Goal: Check status: Check status

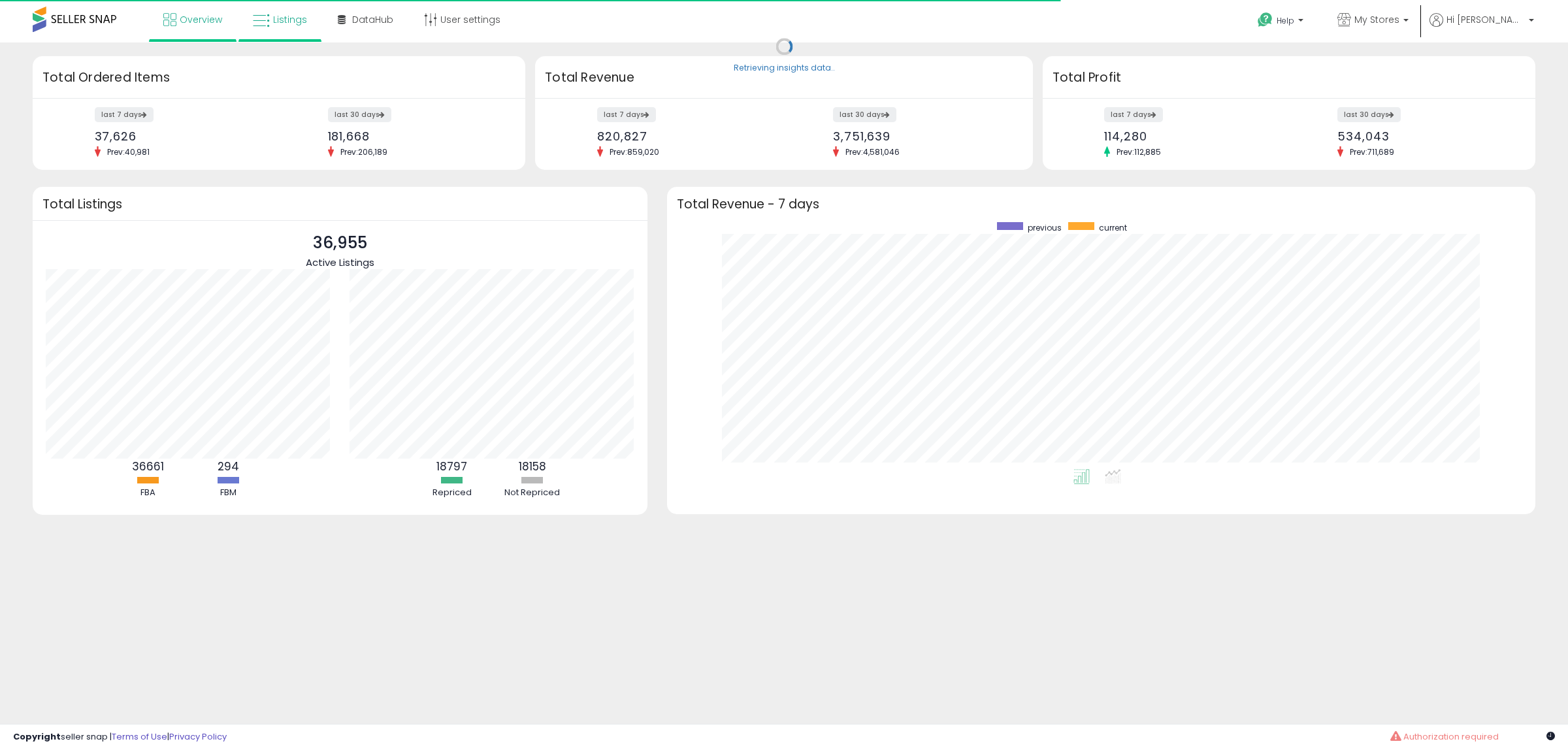
scroll to position [247, 843]
click at [291, 21] on span "Listings" at bounding box center [290, 19] width 34 height 13
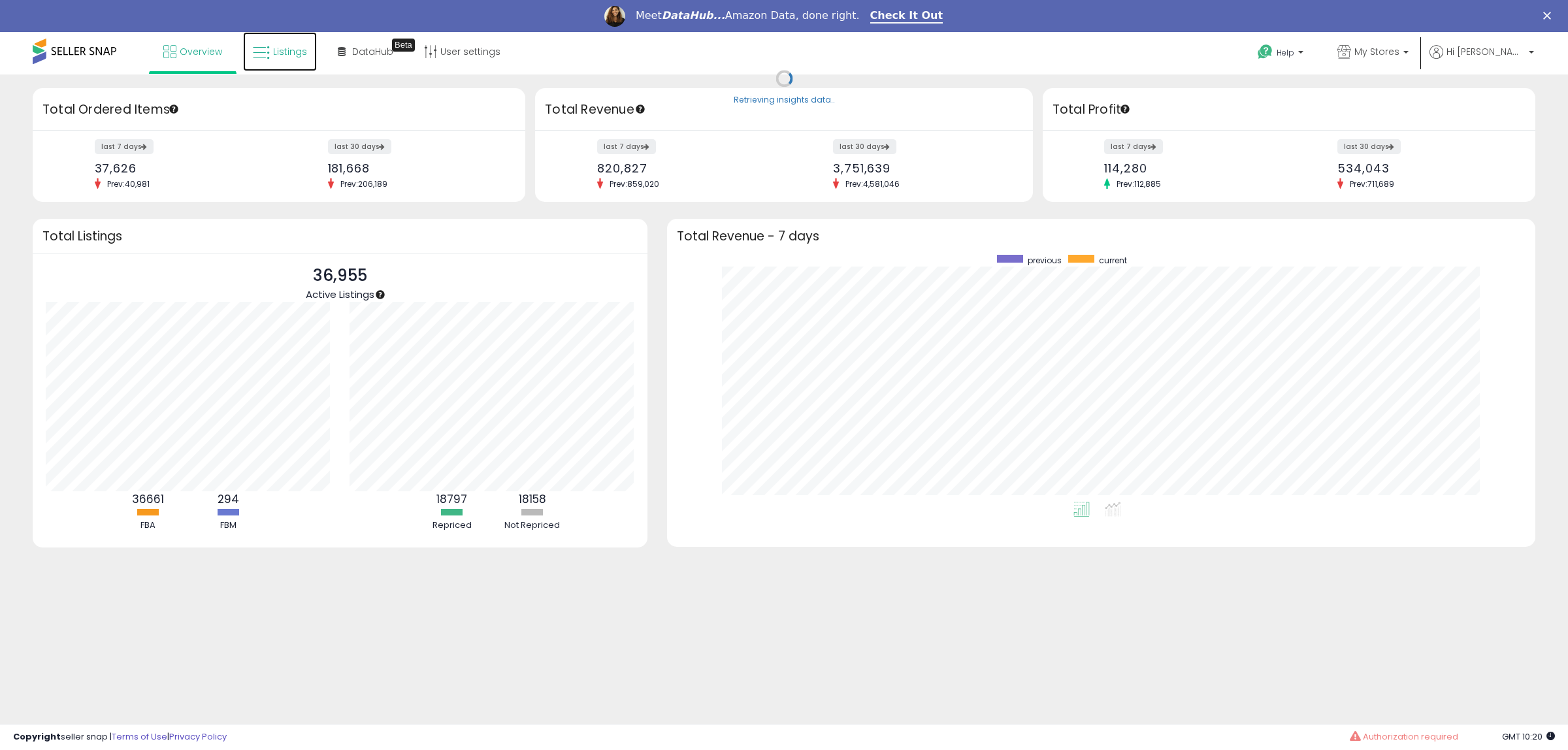
scroll to position [0, 0]
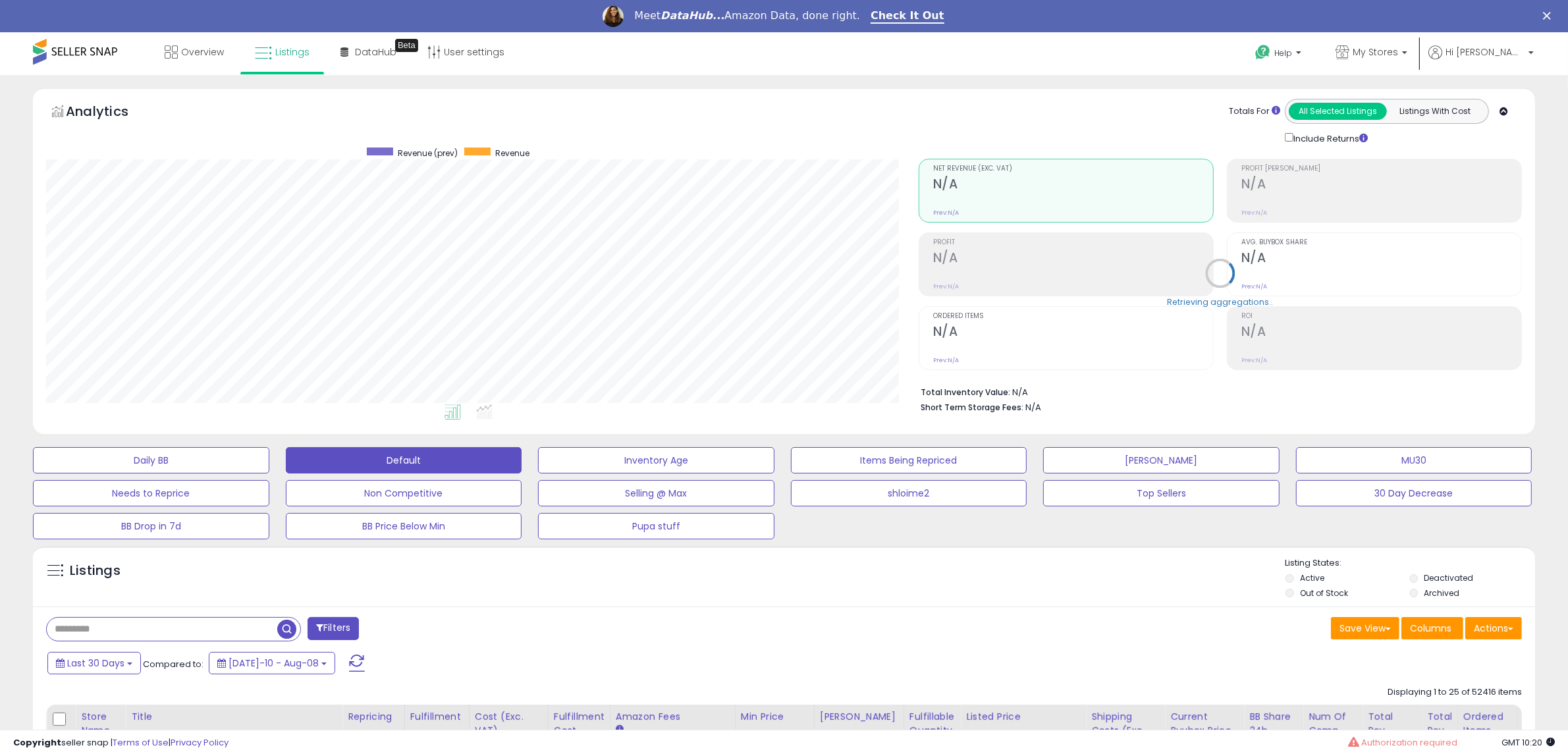
scroll to position [270, 873]
click at [899, 109] on div "Analytics Totals For All Selected Listings Listings With Cost Include Returns" at bounding box center [784, 122] width 1476 height 46
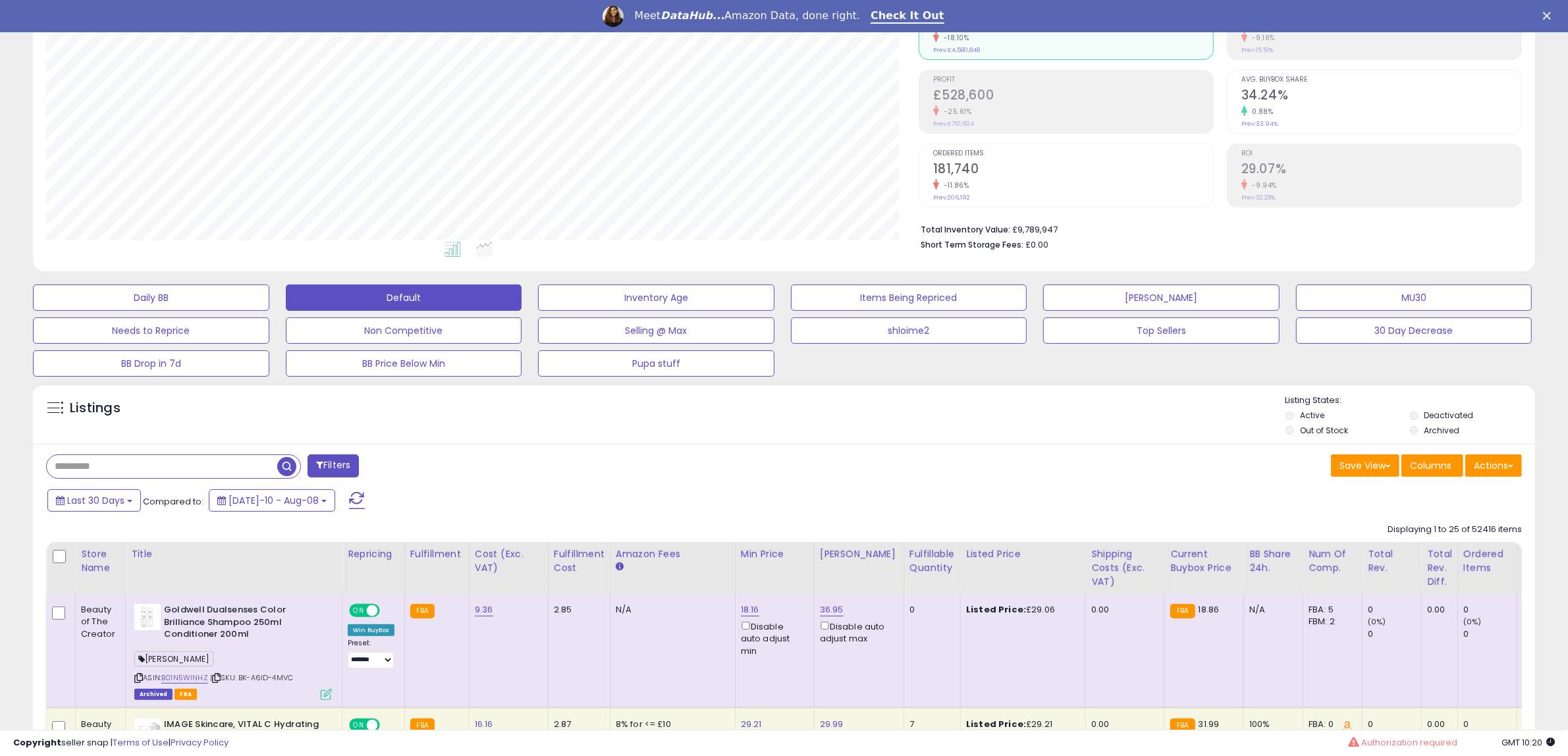
scroll to position [164, 0]
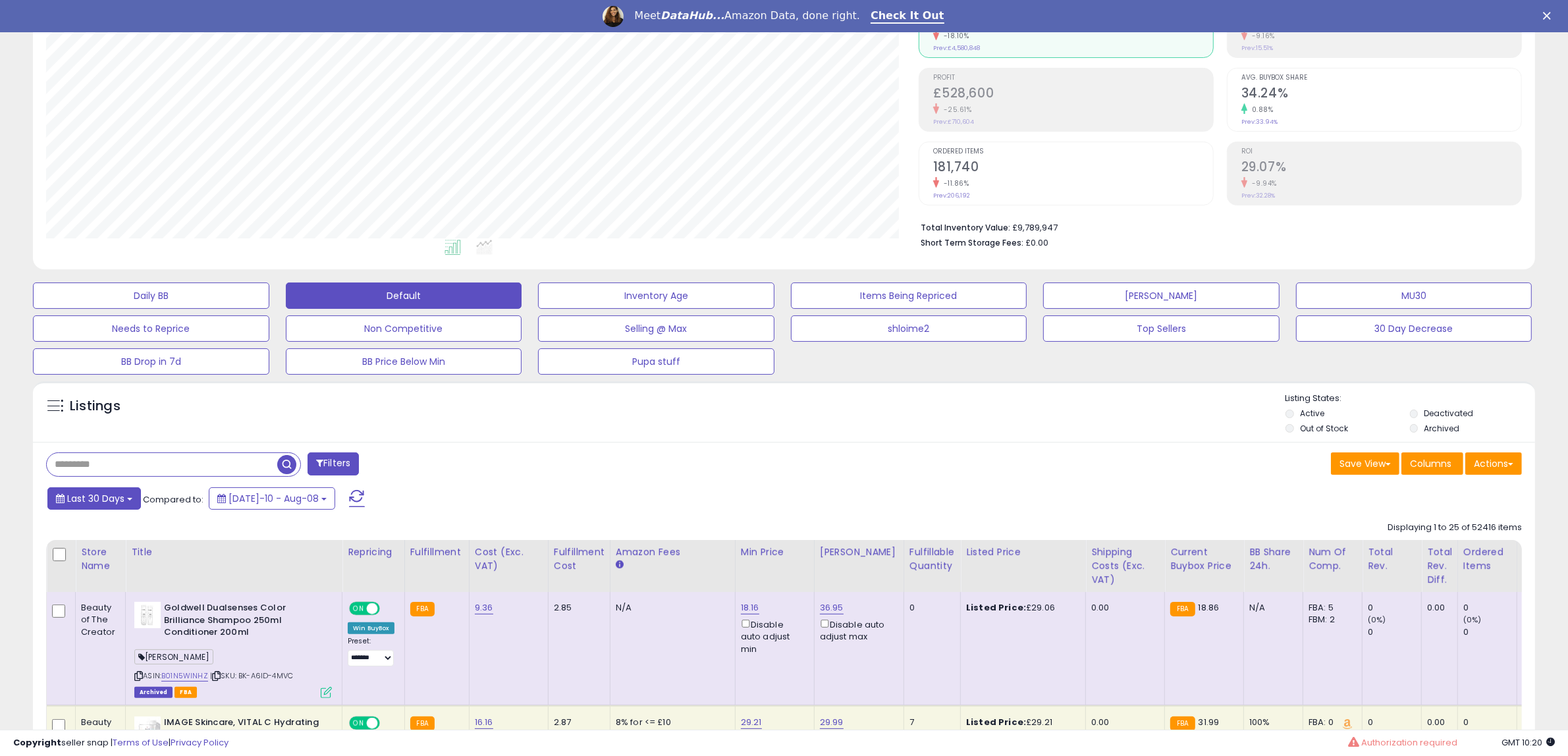
click at [114, 504] on span "Last 30 Days" at bounding box center [95, 498] width 58 height 13
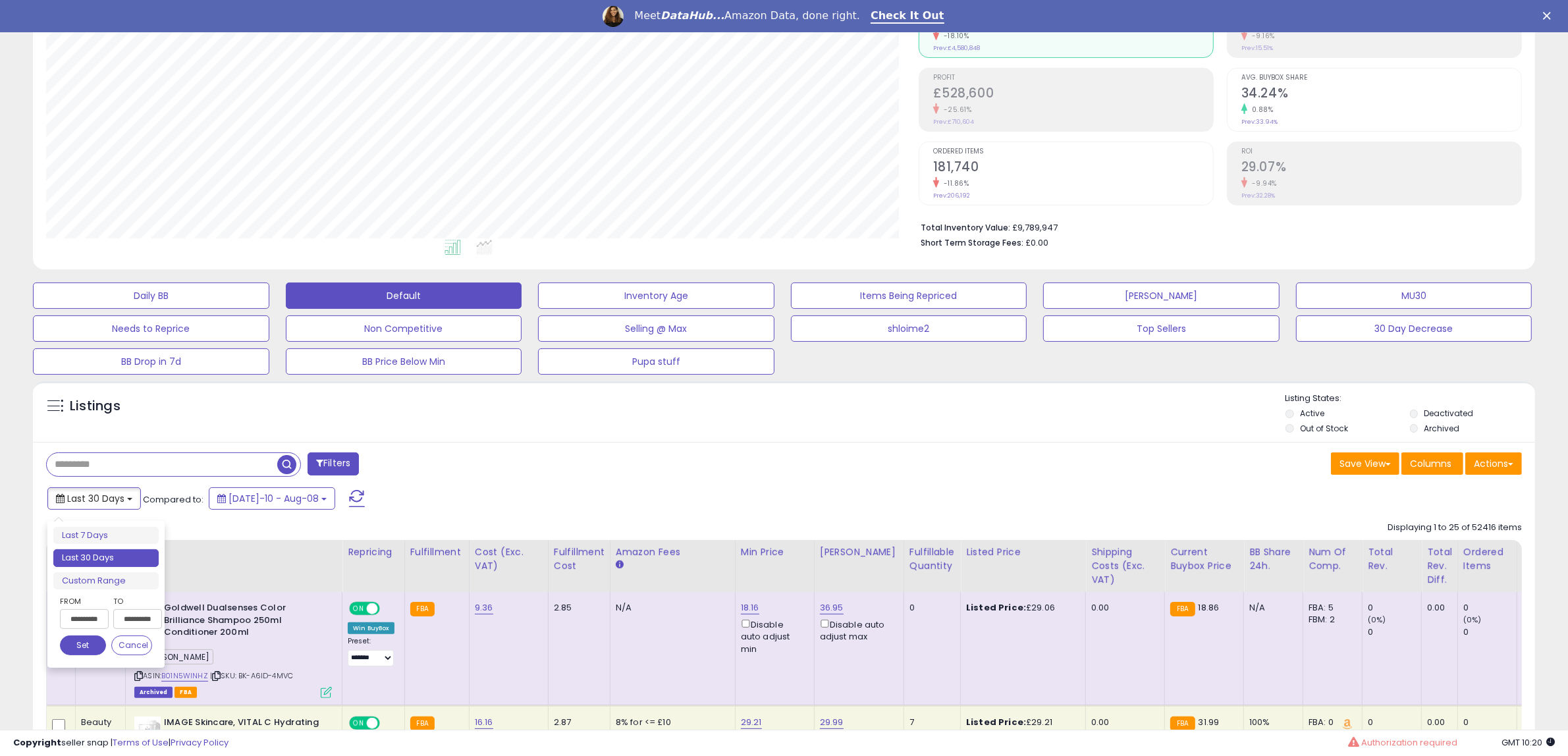
type input "**********"
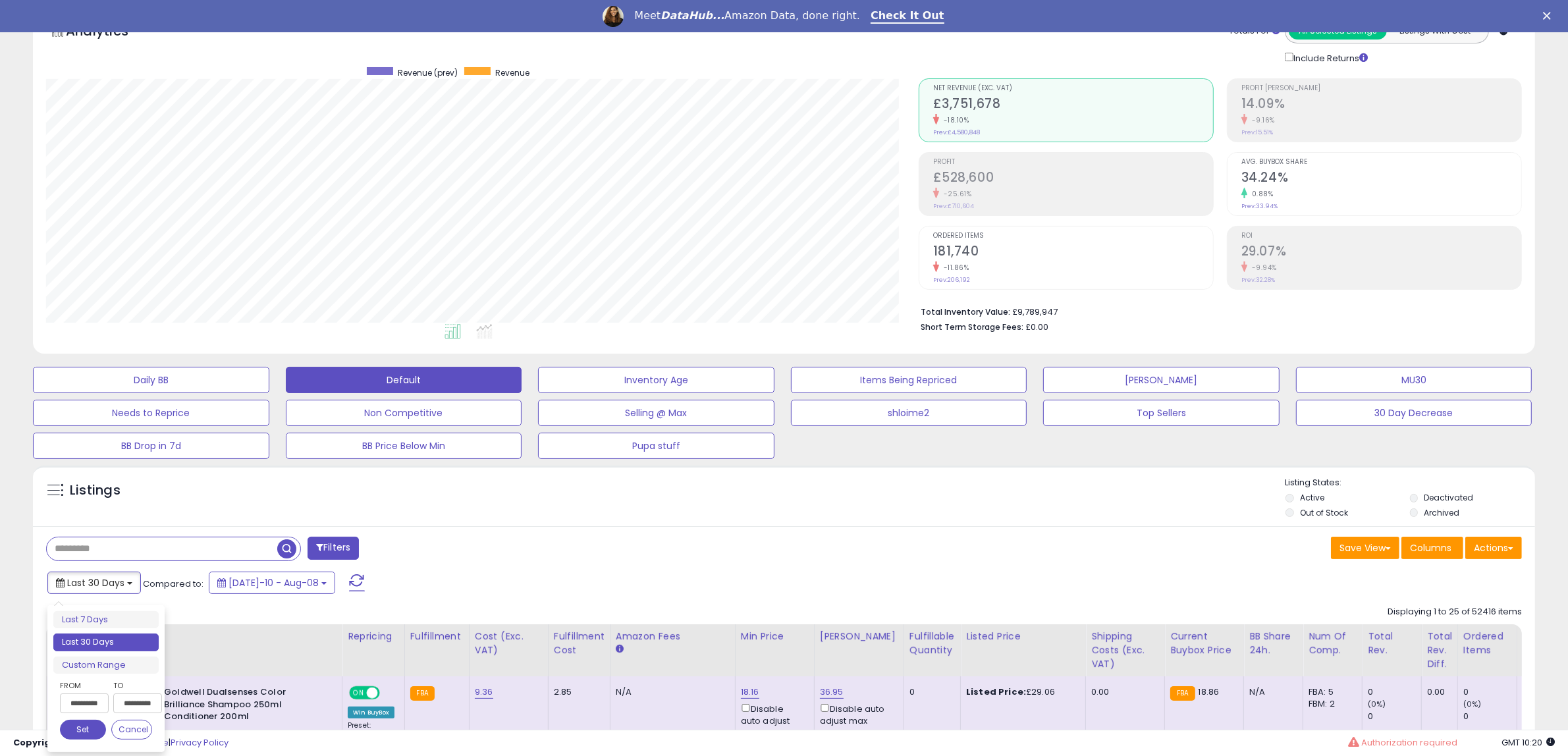
scroll to position [0, 0]
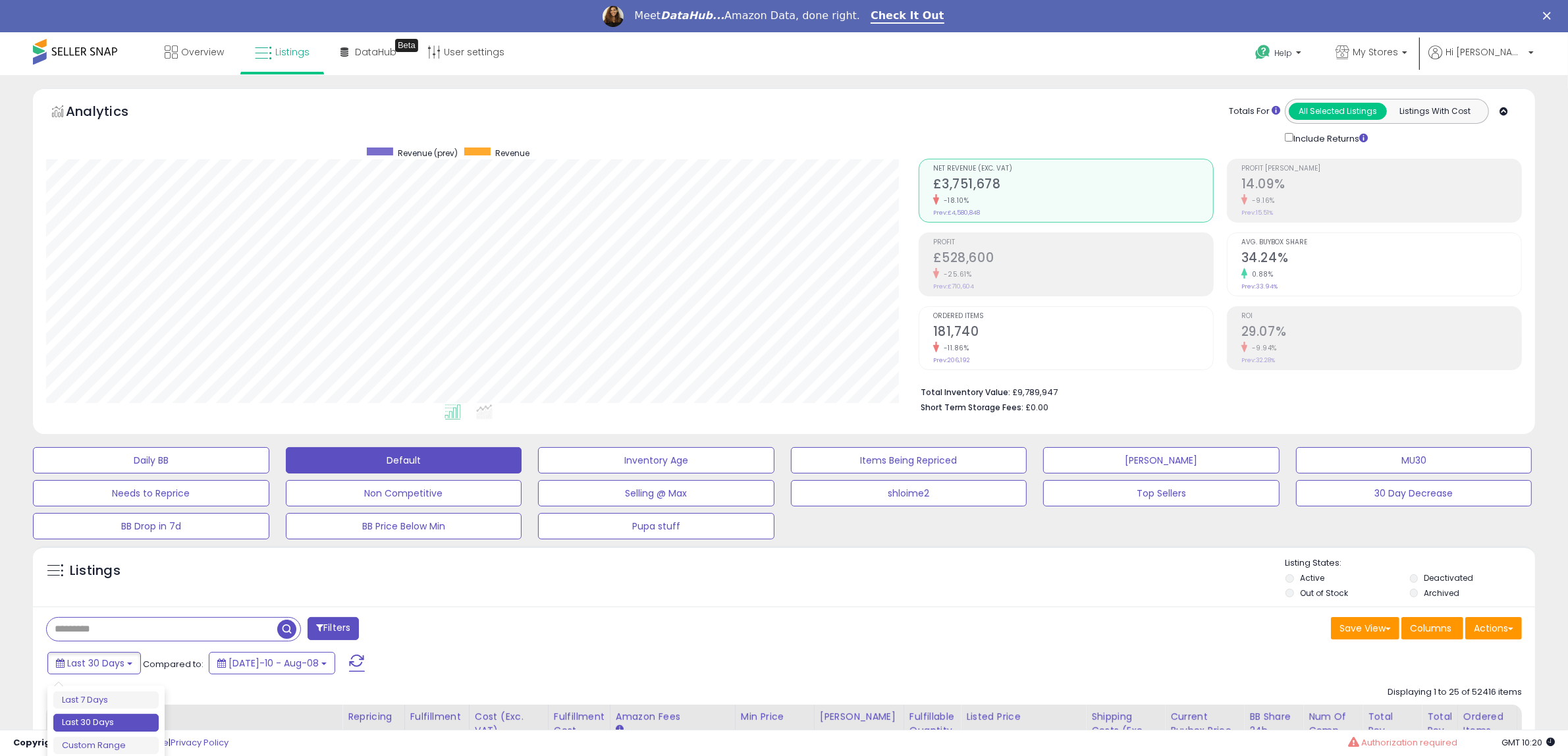
click at [1203, 117] on div "Totals For All Selected Listings Listings With Cost Include Returns" at bounding box center [1215, 122] width 594 height 46
click at [1398, 48] on span "My Stores" at bounding box center [1375, 51] width 45 height 13
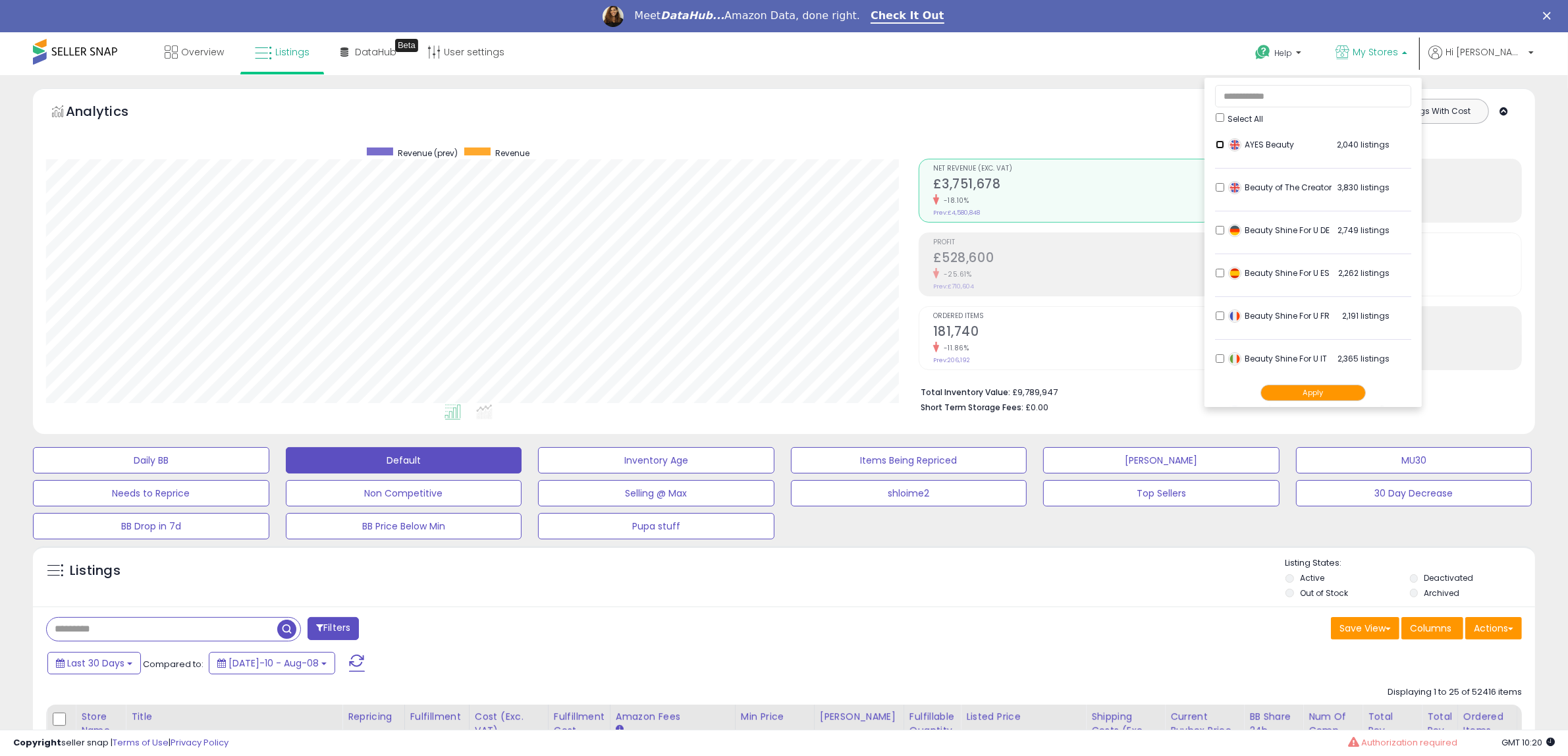
click at [1259, 150] on li "AYES Beauty 2,040 listings" at bounding box center [1313, 148] width 196 height 41
click at [1307, 100] on input "text" at bounding box center [1313, 95] width 196 height 22
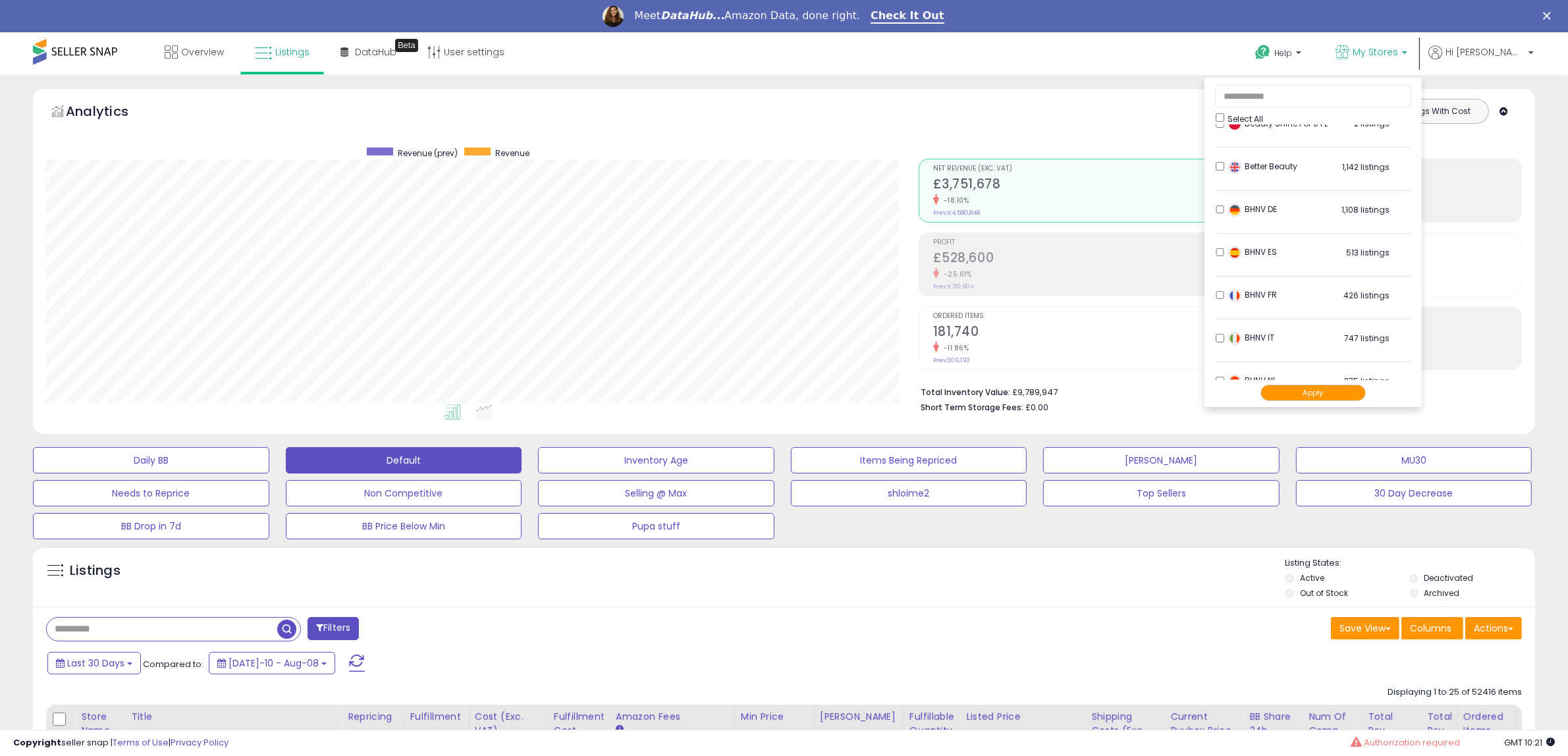
scroll to position [329, 0]
click at [1343, 392] on button "Apply" at bounding box center [1313, 393] width 106 height 16
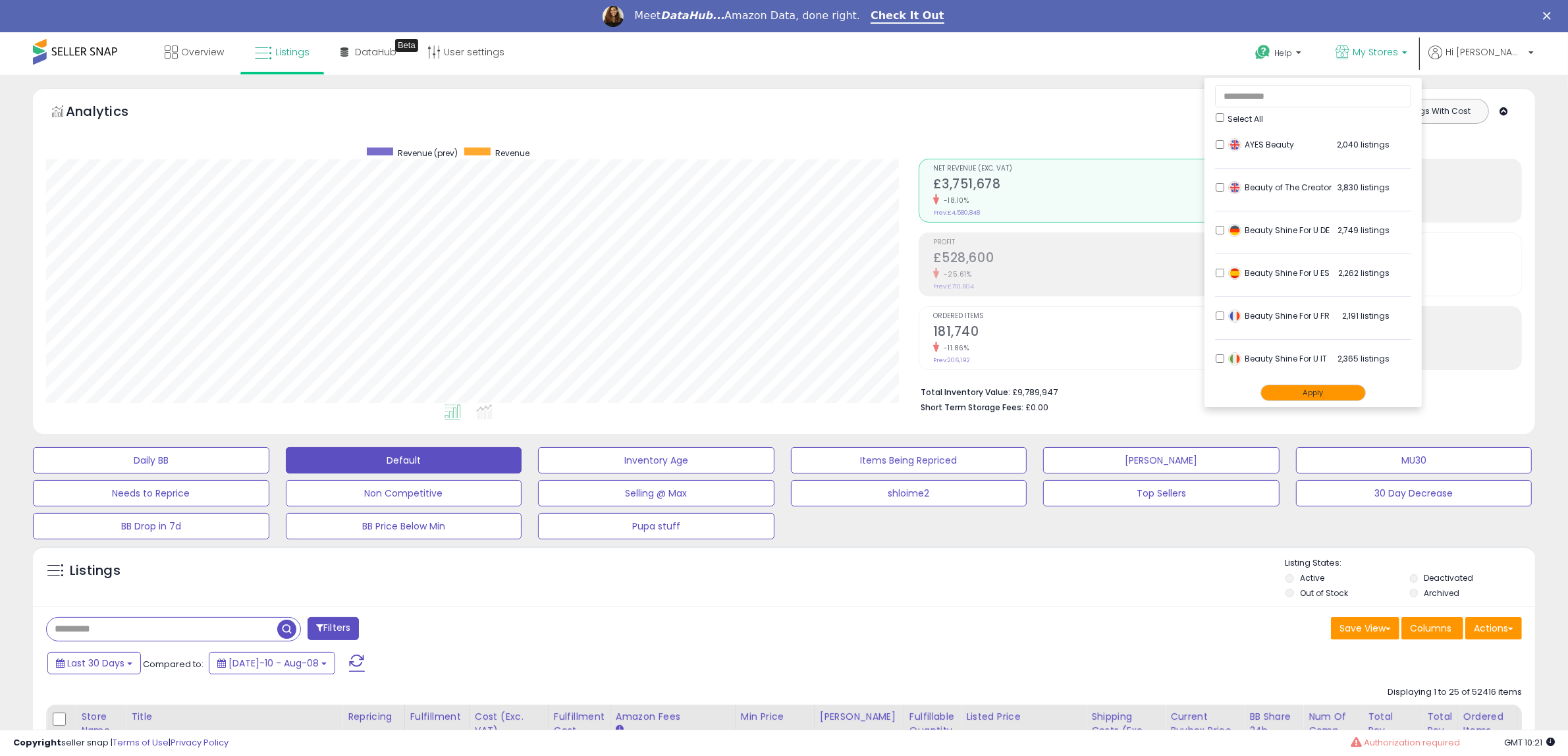
scroll to position [158, 0]
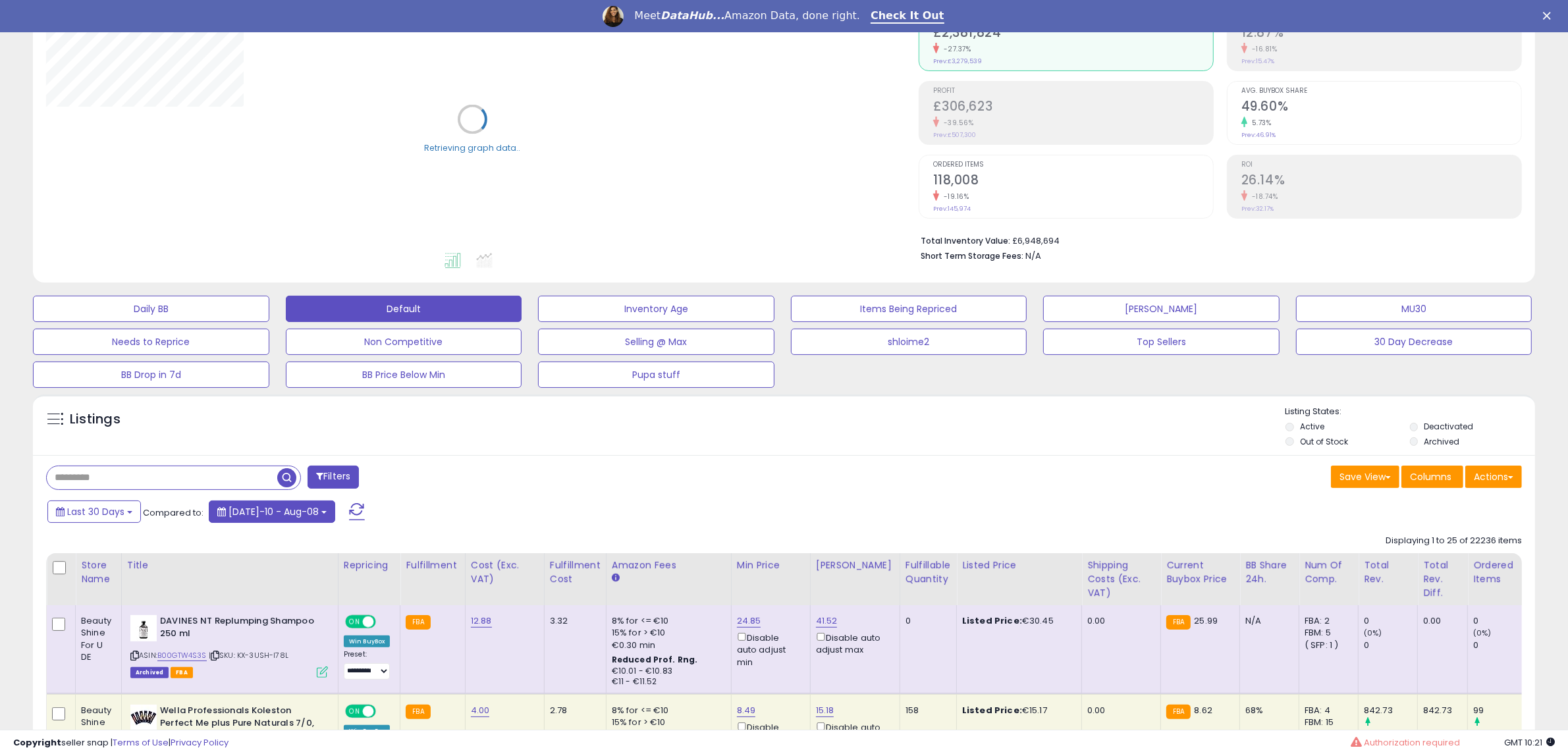
scroll to position [164, 0]
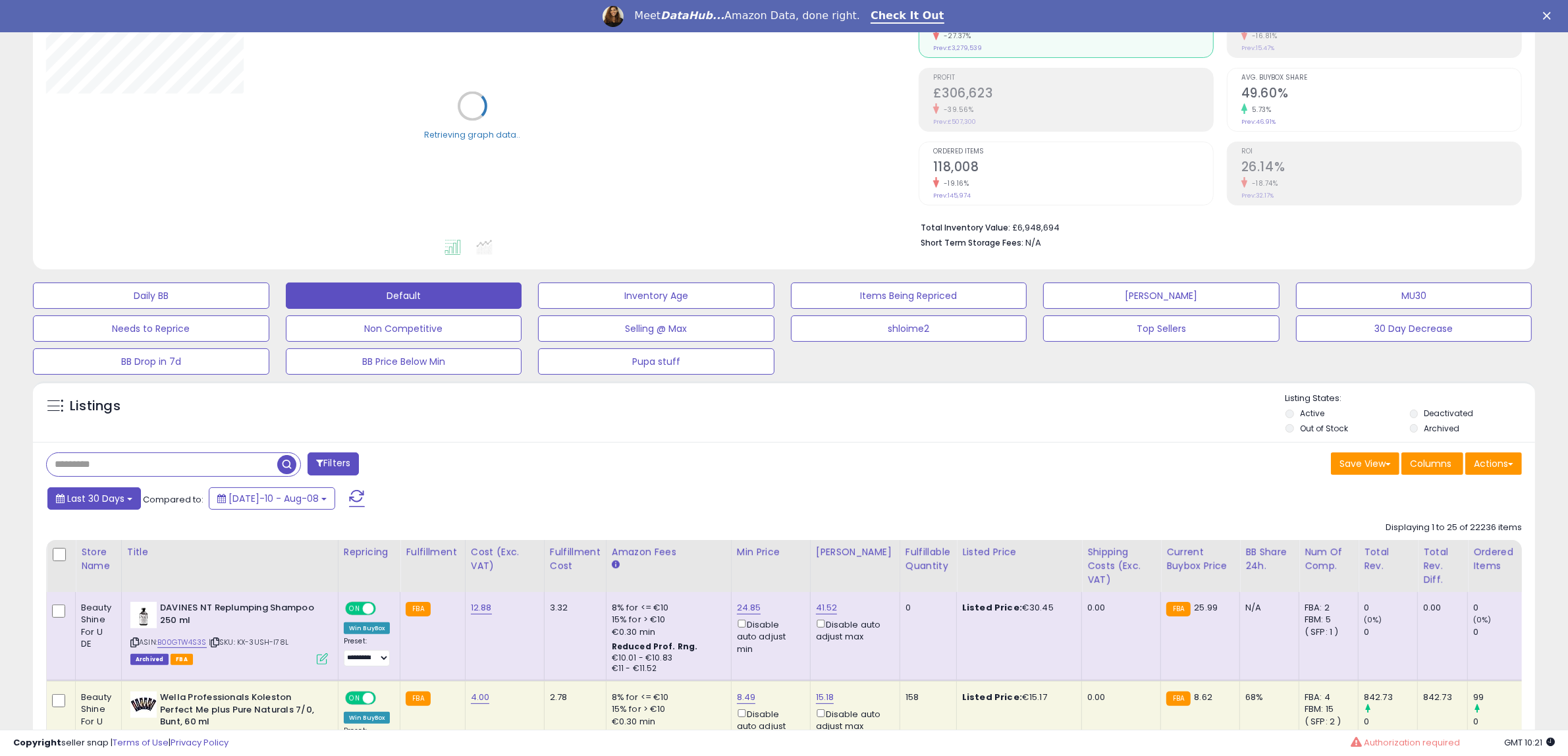
click at [93, 502] on span "Last 30 Days" at bounding box center [95, 498] width 58 height 13
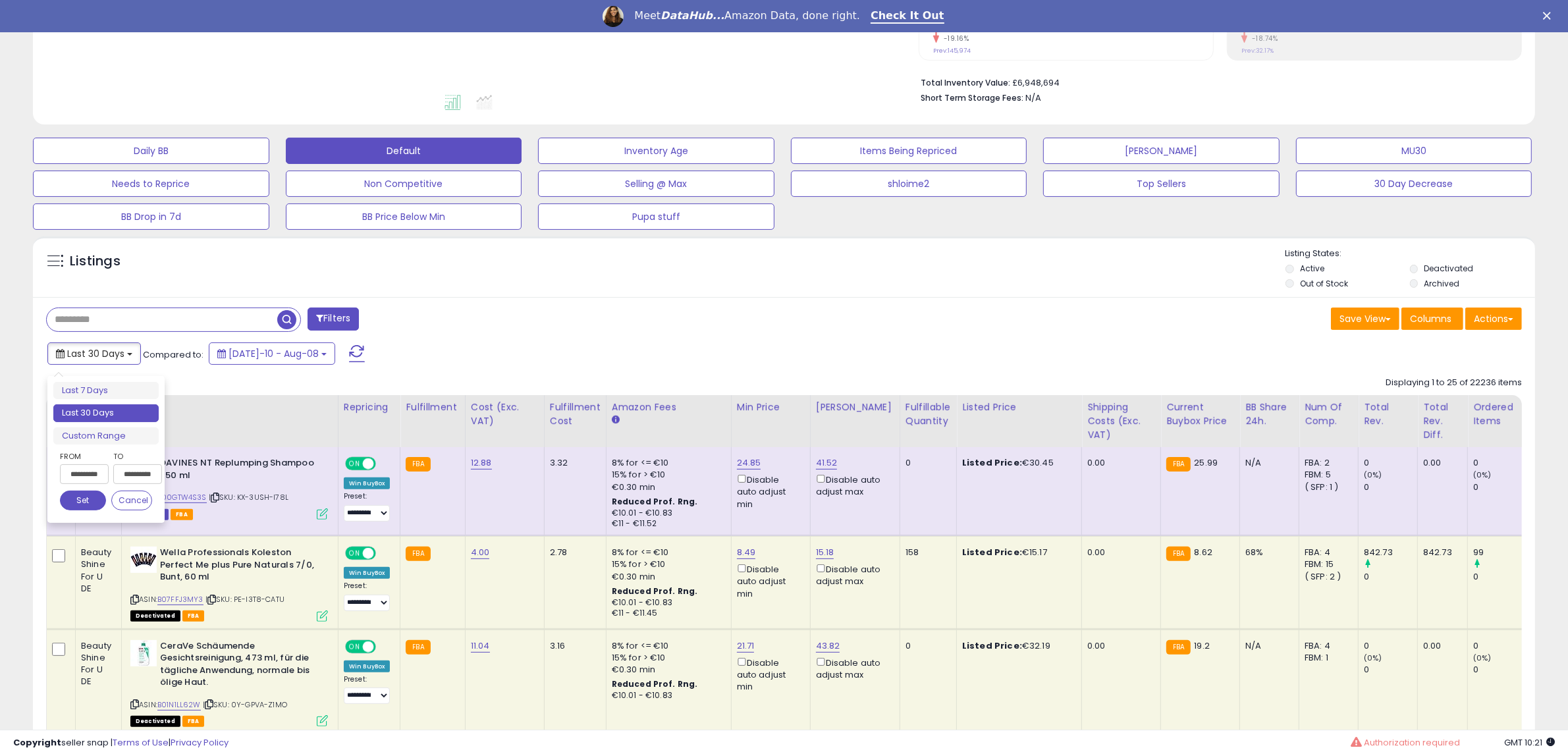
scroll to position [329, 0]
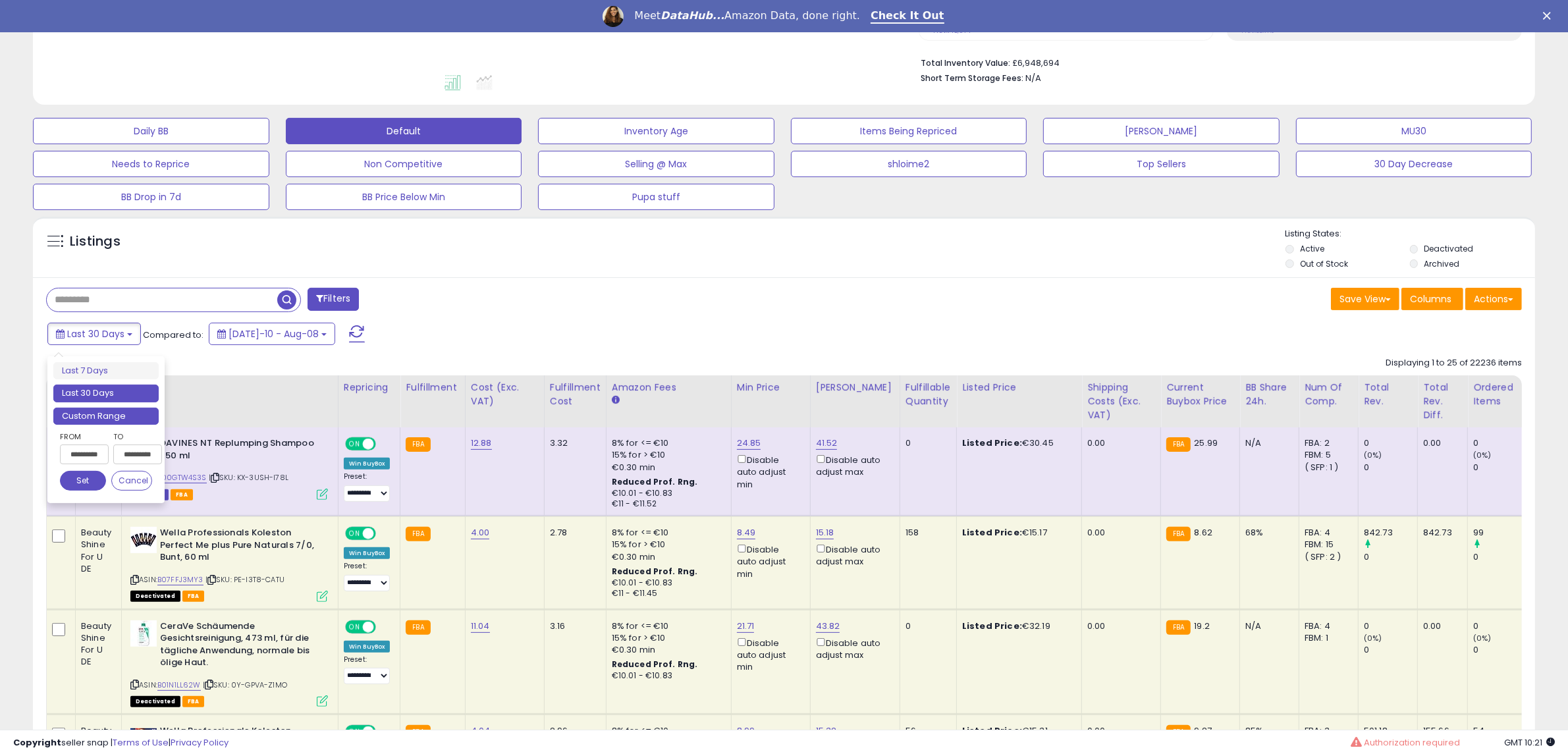
click at [119, 420] on li "Custom Range" at bounding box center [106, 416] width 106 height 18
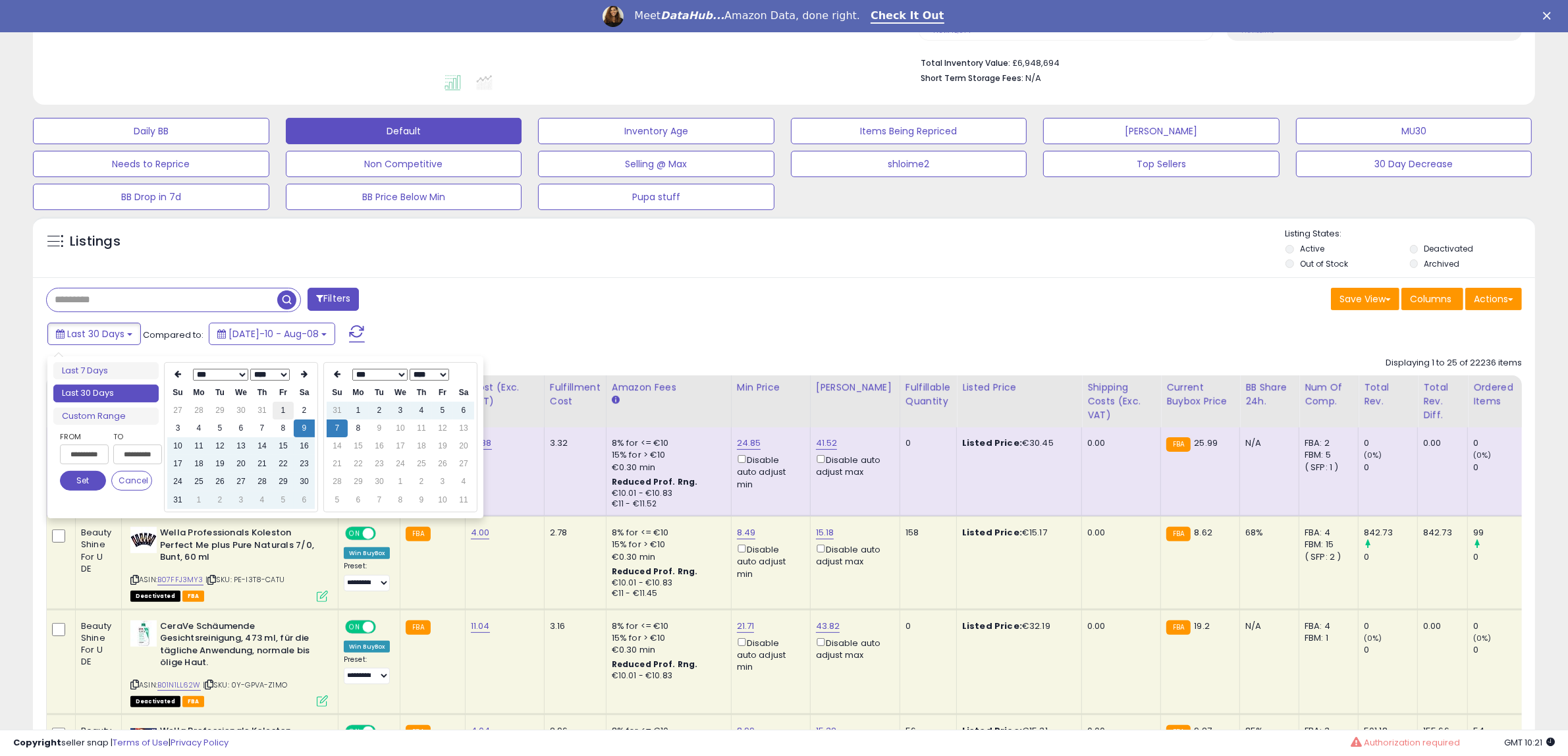
click at [285, 408] on td "1" at bounding box center [283, 410] width 21 height 18
type input "**********"
click at [329, 366] on th at bounding box center [336, 374] width 21 height 18
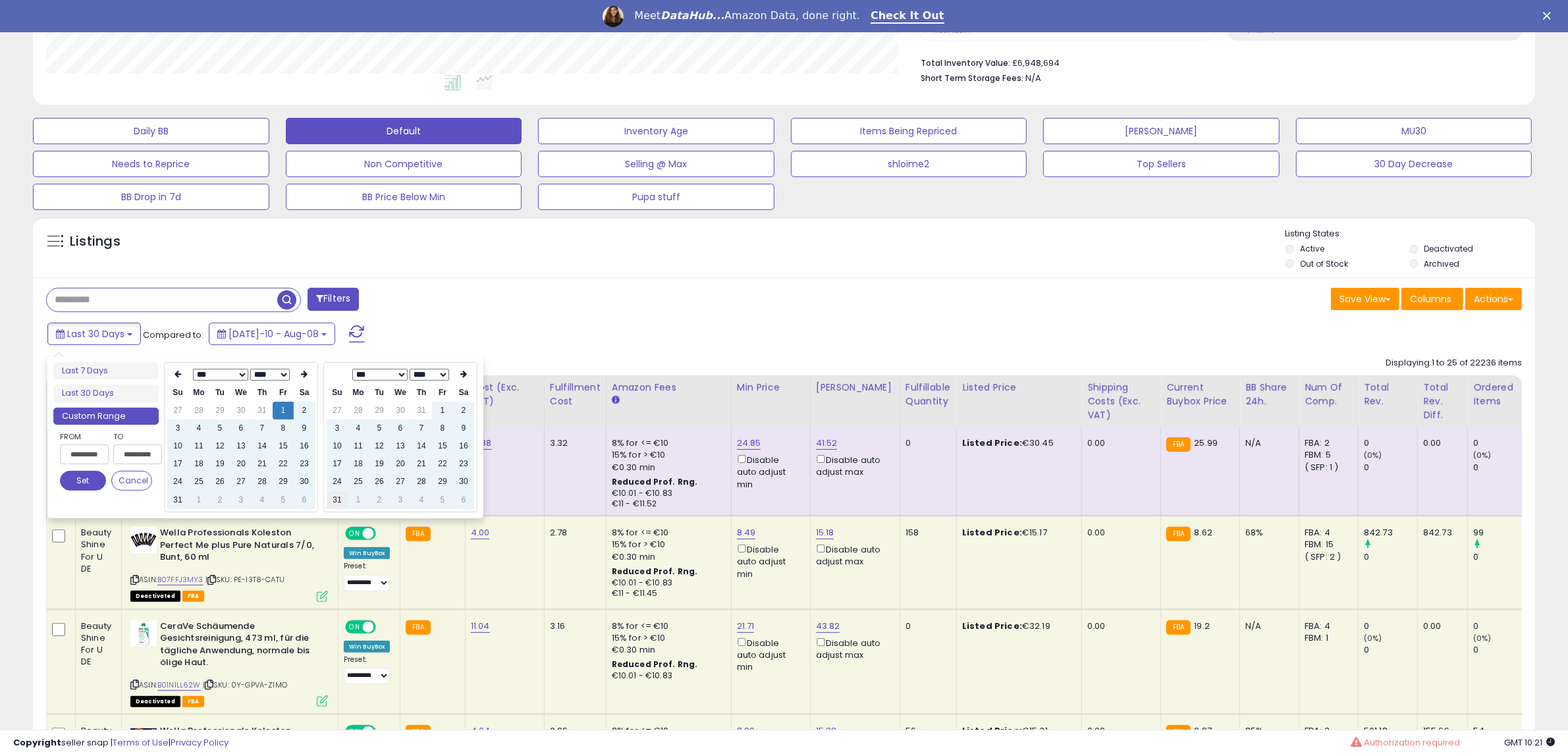
click at [336, 497] on td "31" at bounding box center [336, 500] width 21 height 18
type input "**********"
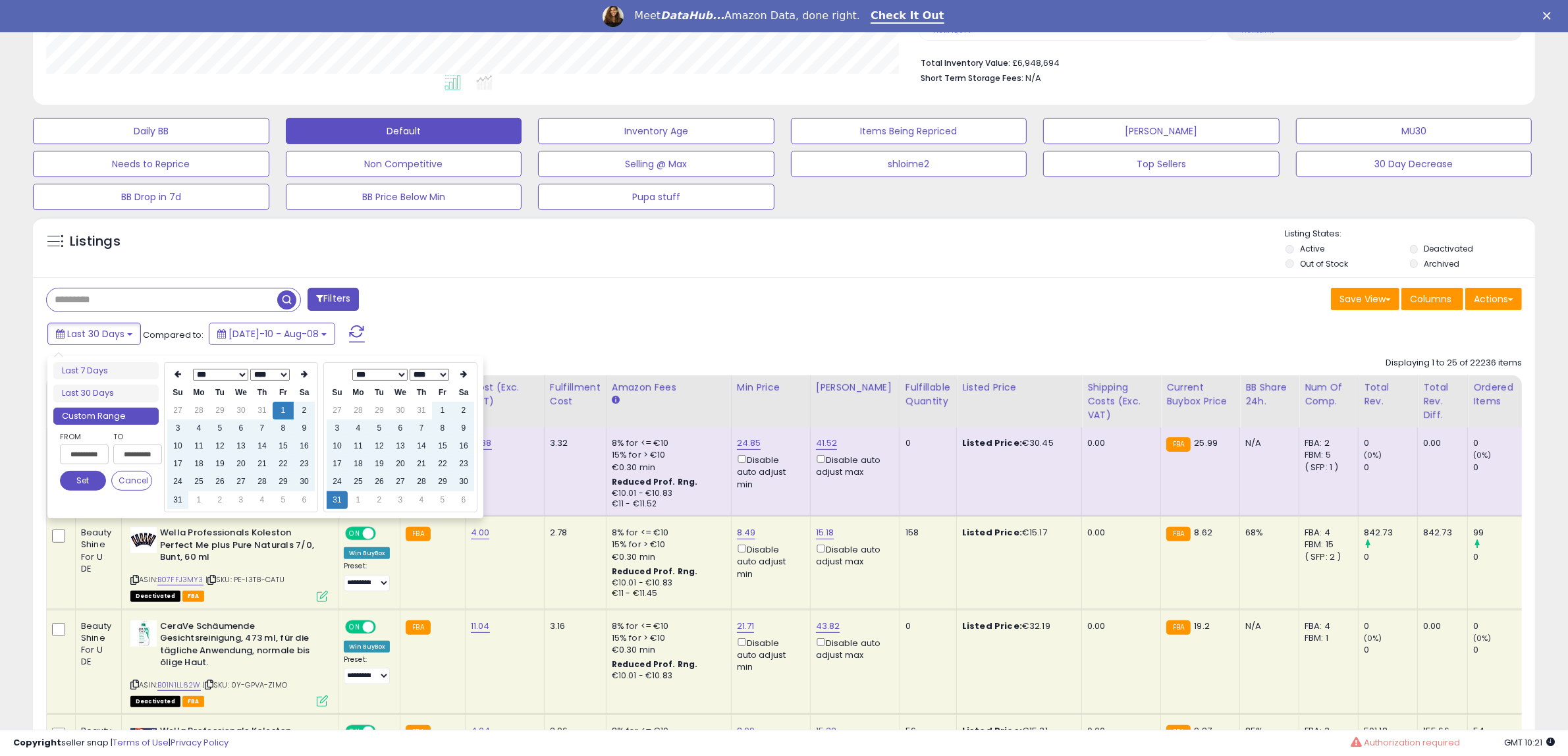
type input "**********"
click at [298, 407] on td "2" at bounding box center [304, 410] width 21 height 18
type input "**********"
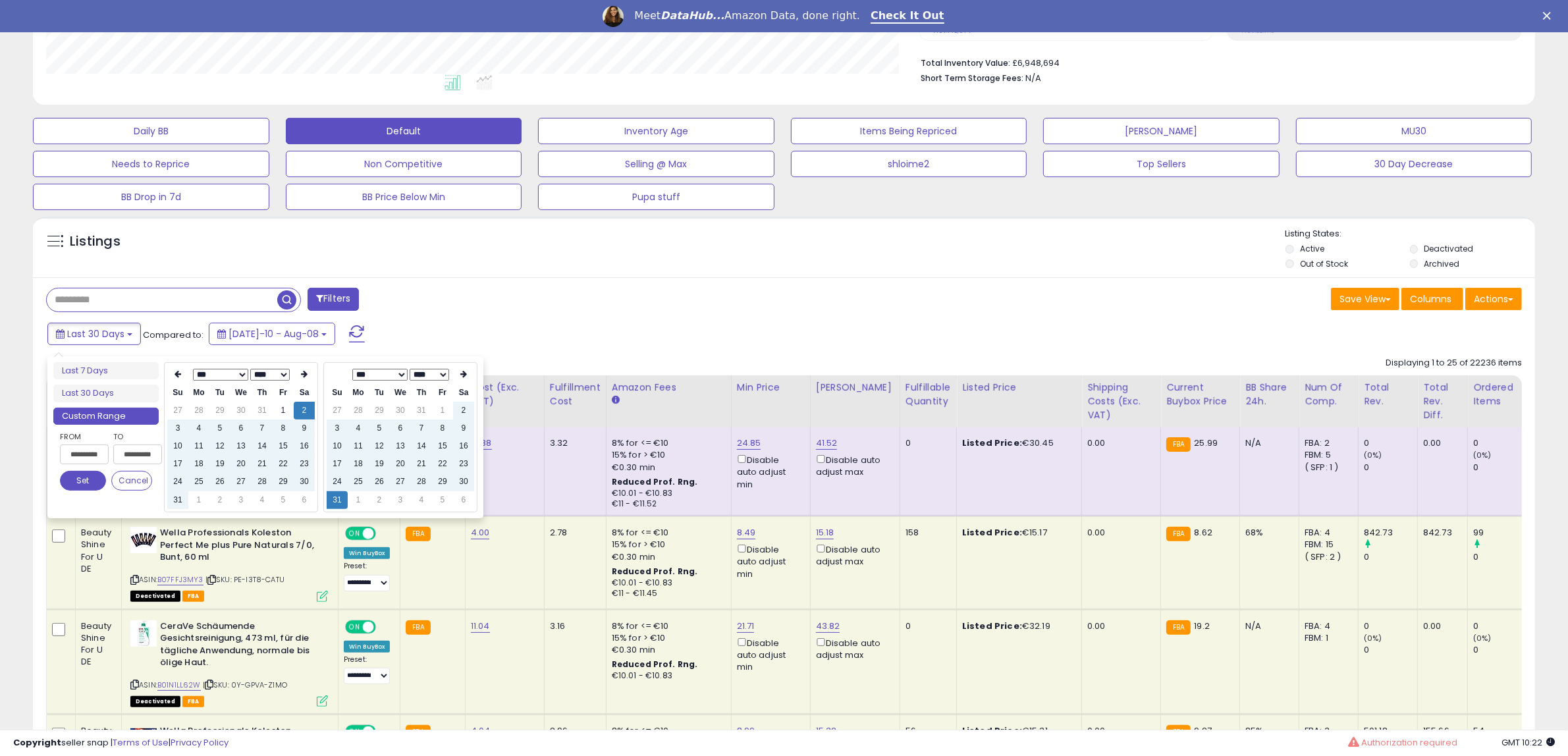
type input "**********"
click at [85, 479] on button "Set" at bounding box center [83, 481] width 46 height 20
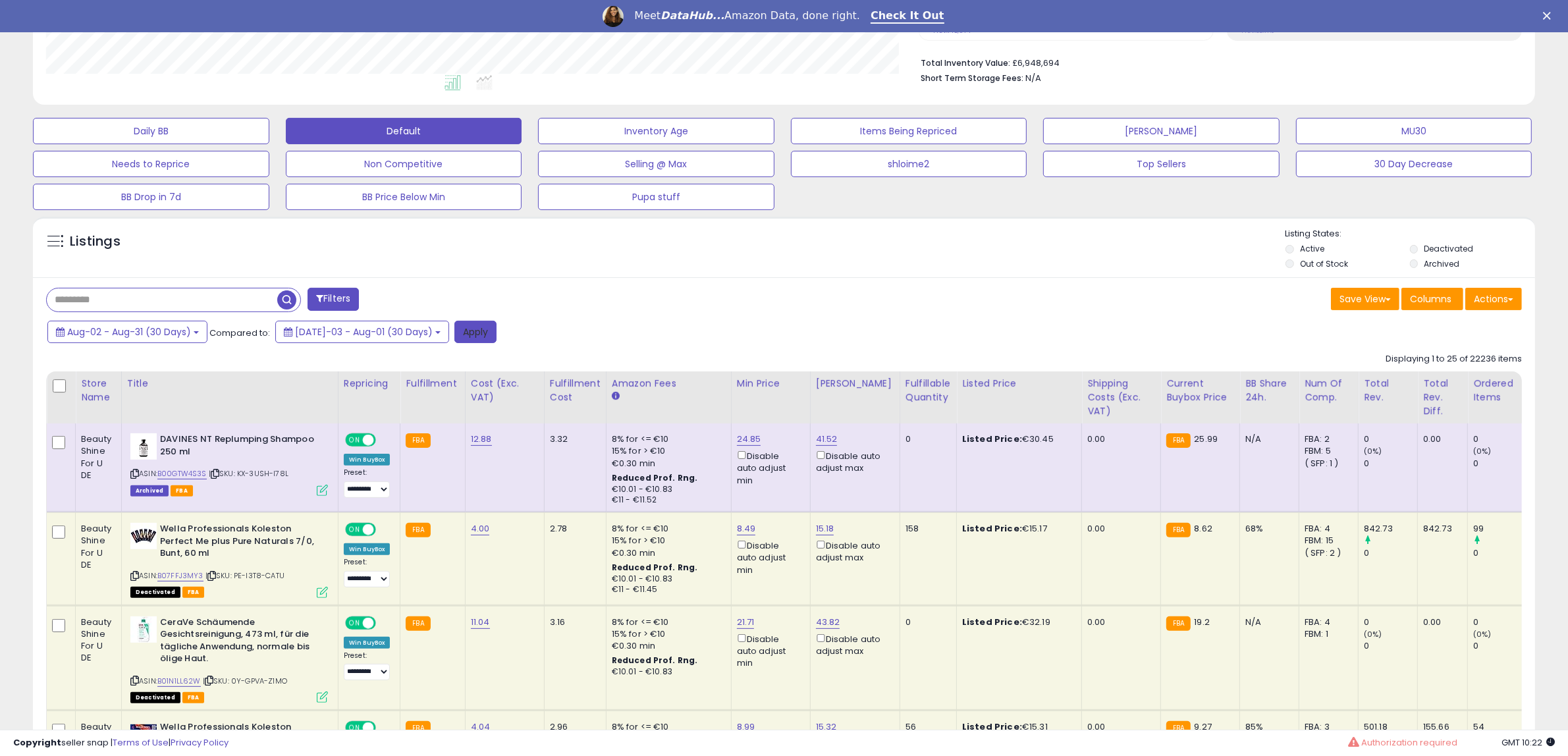
click at [454, 333] on button "Apply" at bounding box center [475, 332] width 42 height 22
